Goal: Task Accomplishment & Management: Manage account settings

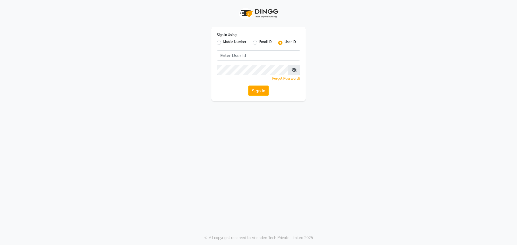
click at [223, 43] on label "Mobile Number" at bounding box center [234, 43] width 23 height 6
click at [223, 43] on input "Mobile Number" at bounding box center [225, 42] width 4 height 4
radio input "true"
radio input "false"
click at [257, 58] on input "Username" at bounding box center [267, 55] width 65 height 10
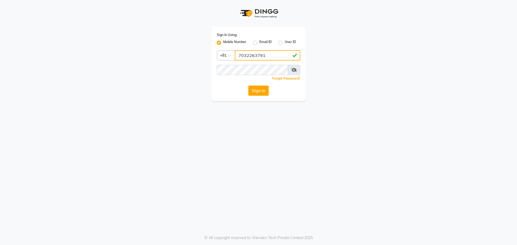
type input "7032263791"
click at [291, 71] on icon at bounding box center [293, 70] width 5 height 4
click at [257, 93] on button "Sign In" at bounding box center [258, 91] width 20 height 10
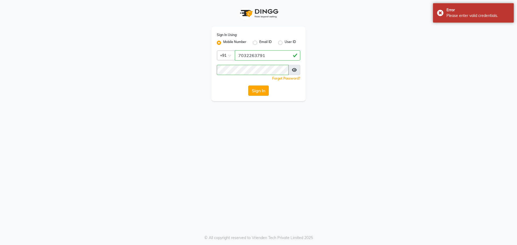
click at [256, 93] on button "Sign In" at bounding box center [258, 91] width 20 height 10
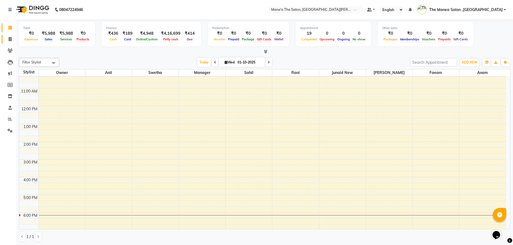
click at [12, 43] on link "Invoice" at bounding box center [8, 39] width 13 height 9
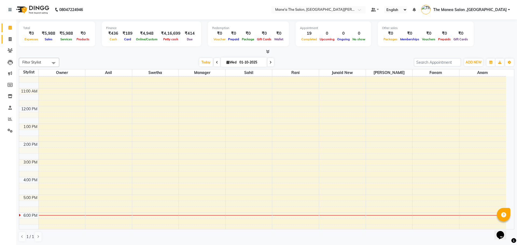
select select "7205"
select select "service"
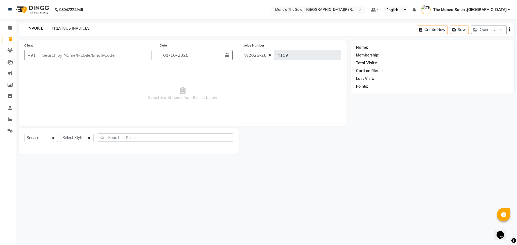
click at [78, 28] on link "PREVIOUS INVOICES" at bounding box center [71, 28] width 38 height 5
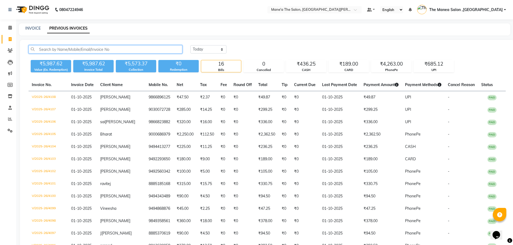
click at [71, 50] on input "text" at bounding box center [106, 49] width 154 height 8
paste input "9885445591"
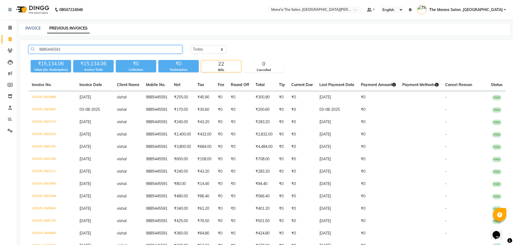
click at [116, 48] on input "9885445591" at bounding box center [106, 49] width 154 height 8
type input "9885445591"
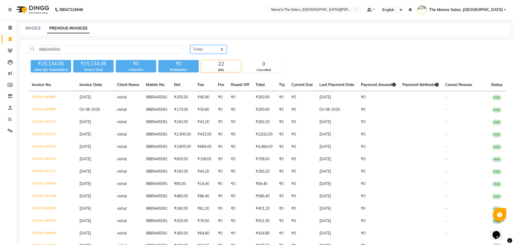
click at [205, 46] on select "[DATE] [DATE] Custom Range" at bounding box center [208, 49] width 36 height 8
select select "range"
click at [190, 45] on select "[DATE] [DATE] Custom Range" at bounding box center [208, 49] width 36 height 8
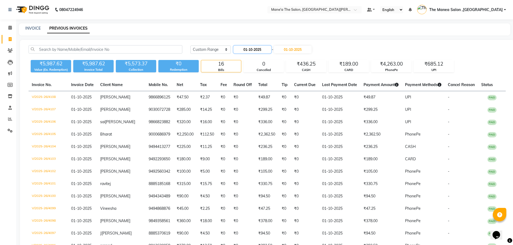
click at [254, 50] on input "01-10-2025" at bounding box center [253, 50] width 38 height 8
select select "10"
select select "2025"
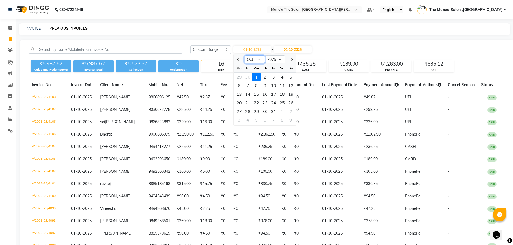
click at [259, 59] on select "Jan Feb Mar Apr May Jun [DATE] Aug Sep Oct Nov Dec" at bounding box center [255, 59] width 20 height 8
select select "11"
click at [245, 55] on select "Jan Feb Mar Apr May Jun [DATE] Aug Sep Oct Nov Dec" at bounding box center [255, 59] width 20 height 8
click at [283, 76] on div "1" at bounding box center [282, 77] width 9 height 9
type input "[DATE]"
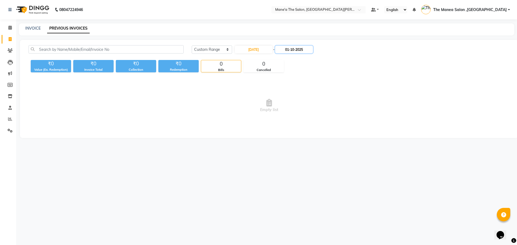
click at [302, 52] on input "01-10-2025" at bounding box center [294, 50] width 38 height 8
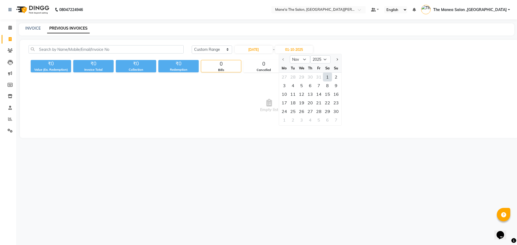
click at [326, 76] on div "1" at bounding box center [327, 77] width 9 height 9
type input "[DATE]"
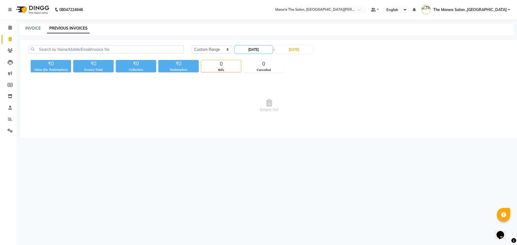
click at [259, 50] on input "[DATE]" at bounding box center [254, 50] width 38 height 8
select select "11"
select select "2025"
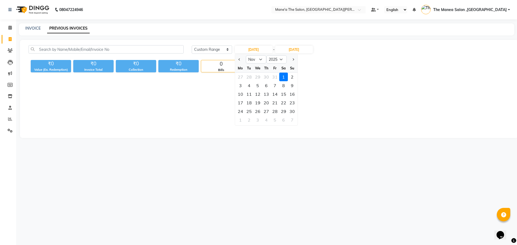
click at [342, 67] on div "₹0 Value (Ex. Redemption) ₹0 Invoice Total ₹0 Collection ₹0 Redemption 0 Bills …" at bounding box center [269, 65] width 481 height 15
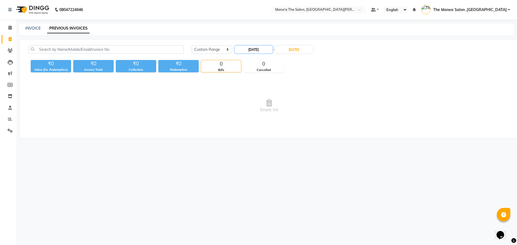
click at [260, 48] on input "[DATE]" at bounding box center [254, 50] width 38 height 8
select select "11"
select select "2025"
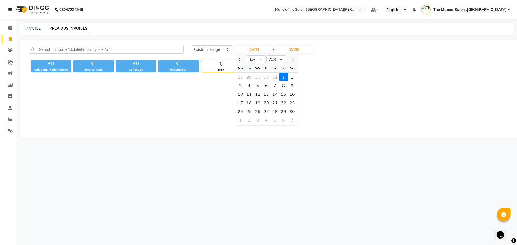
click at [283, 76] on div "1" at bounding box center [283, 77] width 9 height 9
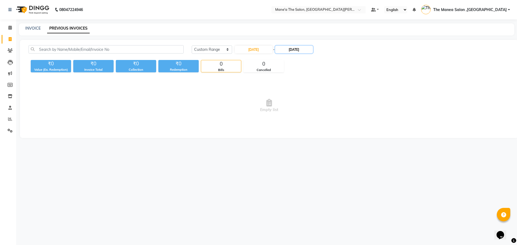
click at [294, 51] on input "[DATE]" at bounding box center [294, 50] width 38 height 8
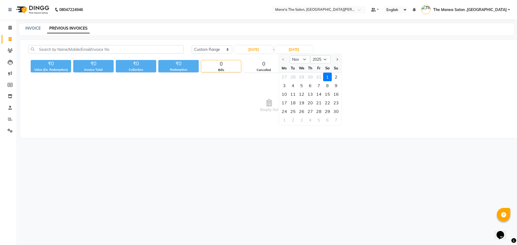
click at [329, 75] on div "1" at bounding box center [327, 77] width 9 height 9
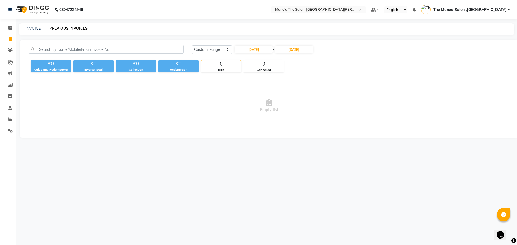
click at [298, 117] on span "Empty list" at bounding box center [269, 106] width 481 height 54
click at [259, 47] on input "[DATE]" at bounding box center [254, 50] width 38 height 8
select select "11"
select select "2025"
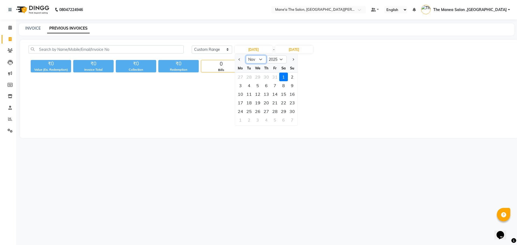
click at [260, 60] on select "Jan Feb Mar Apr May Jun [DATE] Aug Sep Oct Nov Dec" at bounding box center [256, 59] width 20 height 8
select select "9"
click at [246, 55] on select "Jan Feb Mar Apr May Jun [DATE] Aug Sep Oct Nov Dec" at bounding box center [256, 59] width 20 height 8
click at [240, 77] on div "1" at bounding box center [240, 77] width 9 height 9
type input "01-09-2025"
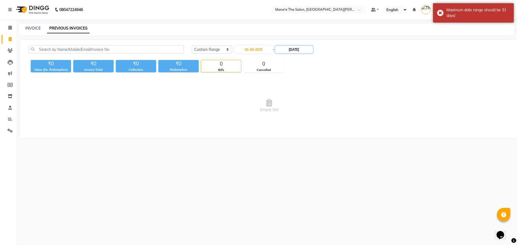
click at [297, 52] on input "[DATE]" at bounding box center [294, 50] width 38 height 8
select select "11"
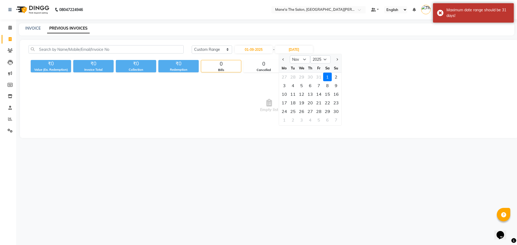
click at [329, 75] on div "1" at bounding box center [327, 77] width 9 height 9
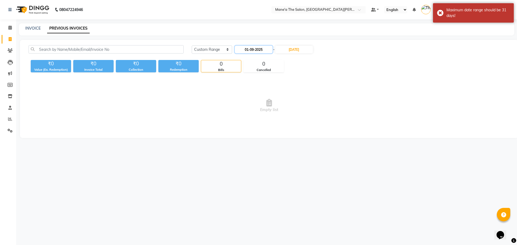
click at [261, 51] on input "01-09-2025" at bounding box center [254, 50] width 38 height 8
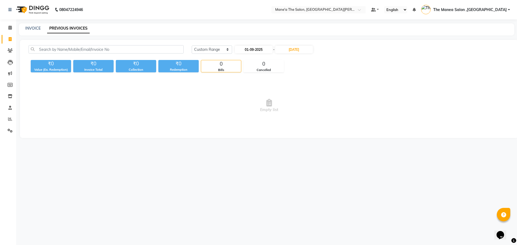
select select "9"
select select "2025"
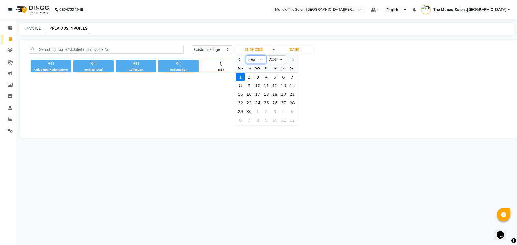
click at [260, 59] on select "Jan Feb Mar Apr May Jun [DATE] Aug Sep Oct Nov Dec" at bounding box center [256, 59] width 20 height 8
select select "8"
click at [246, 55] on select "Jan Feb Mar Apr May Jun [DATE] Aug Sep Oct Nov Dec" at bounding box center [256, 59] width 20 height 8
click at [273, 77] on div "1" at bounding box center [275, 77] width 9 height 9
type input "[DATE]"
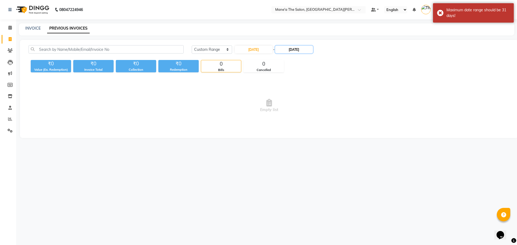
click at [295, 51] on input "[DATE]" at bounding box center [294, 50] width 38 height 8
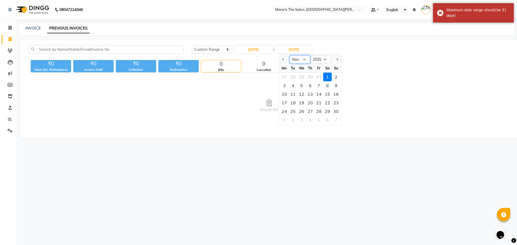
click at [301, 59] on select "Aug Sep Oct Nov Dec" at bounding box center [300, 59] width 20 height 8
select select "8"
click at [290, 55] on select "Aug Sep Oct Nov Dec" at bounding box center [300, 59] width 20 height 8
click at [338, 110] on div "31" at bounding box center [336, 111] width 9 height 9
type input "[DATE]"
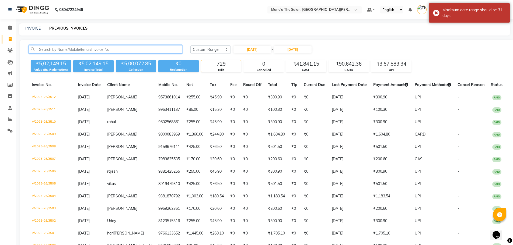
click at [120, 50] on input "text" at bounding box center [106, 49] width 154 height 8
paste input "9885445591"
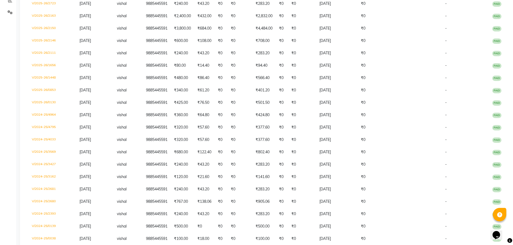
scroll to position [148, 0]
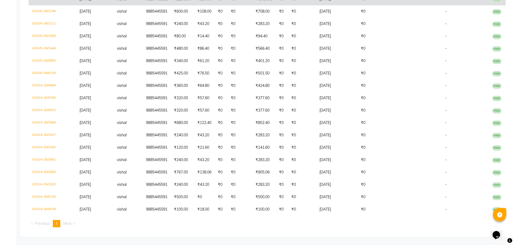
type input "9885445591"
